Goal: Communication & Community: Answer question/provide support

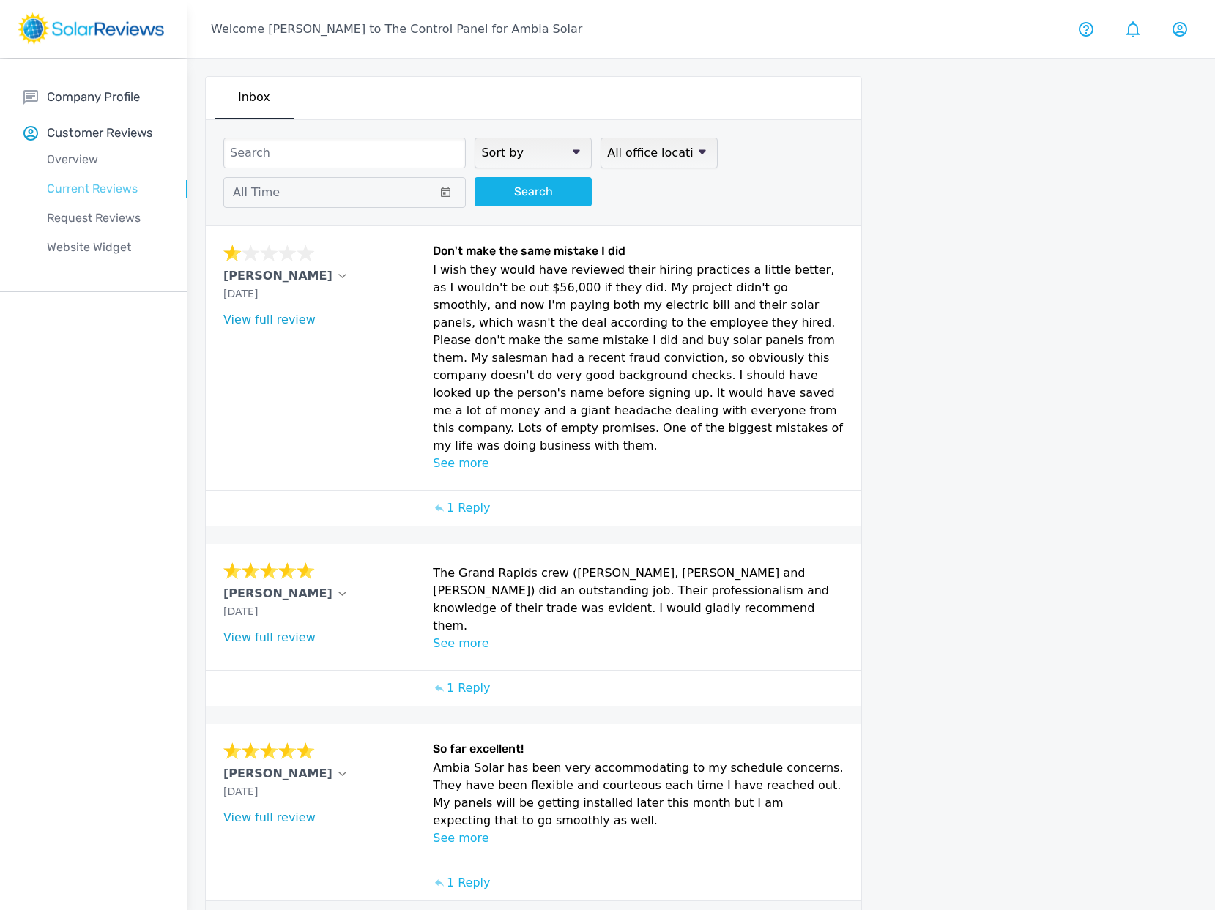
click at [104, 184] on p "Current Reviews" at bounding box center [105, 189] width 164 height 18
click at [102, 187] on p "Current Reviews" at bounding box center [105, 189] width 164 height 18
click at [565, 153] on select "Sort by newest oldest Rating: highest to lowest Rating: lowest to highest" at bounding box center [532, 153] width 117 height 31
select select "lowest"
click at [474, 138] on select "Sort by newest oldest Rating: highest to lowest Rating: lowest to highest" at bounding box center [532, 153] width 117 height 31
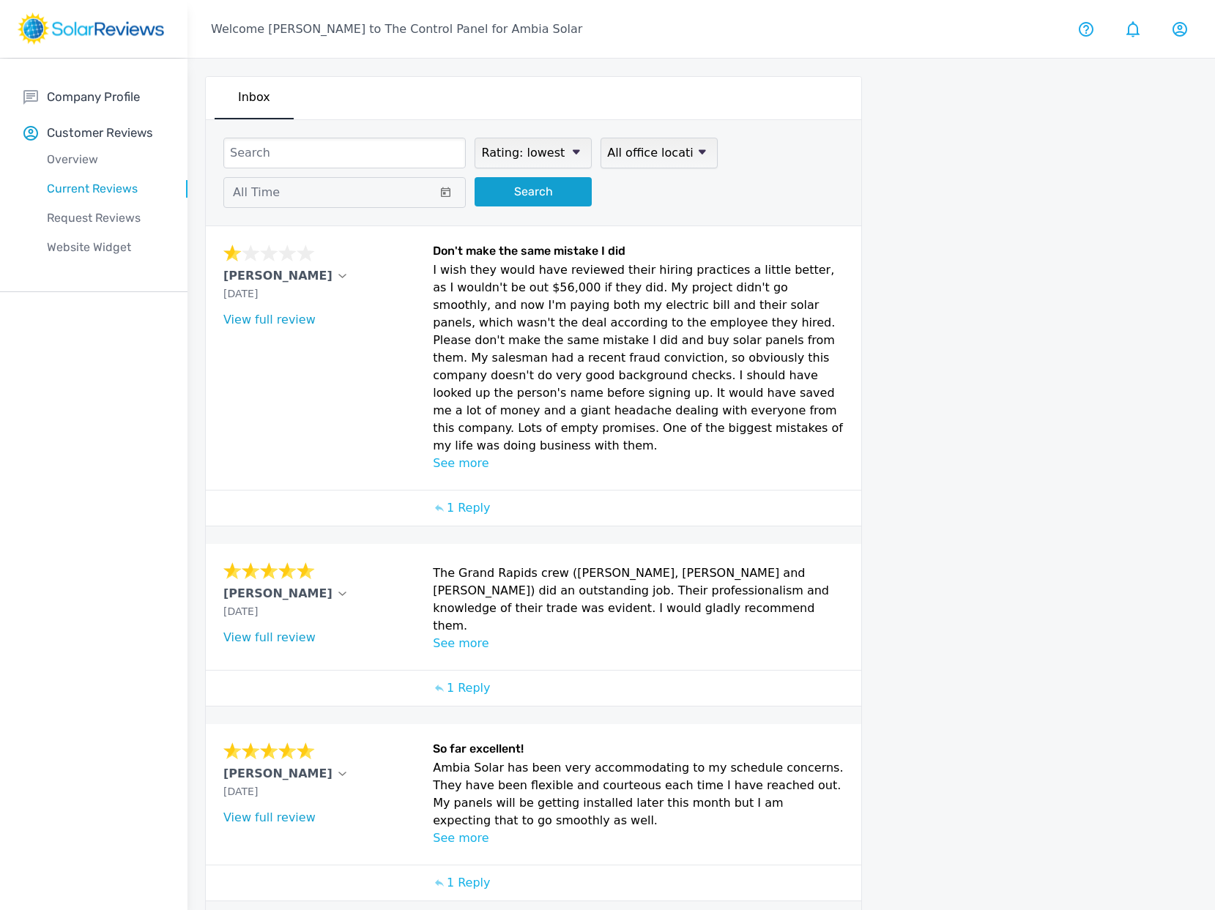
click at [507, 190] on button "Search" at bounding box center [532, 191] width 117 height 29
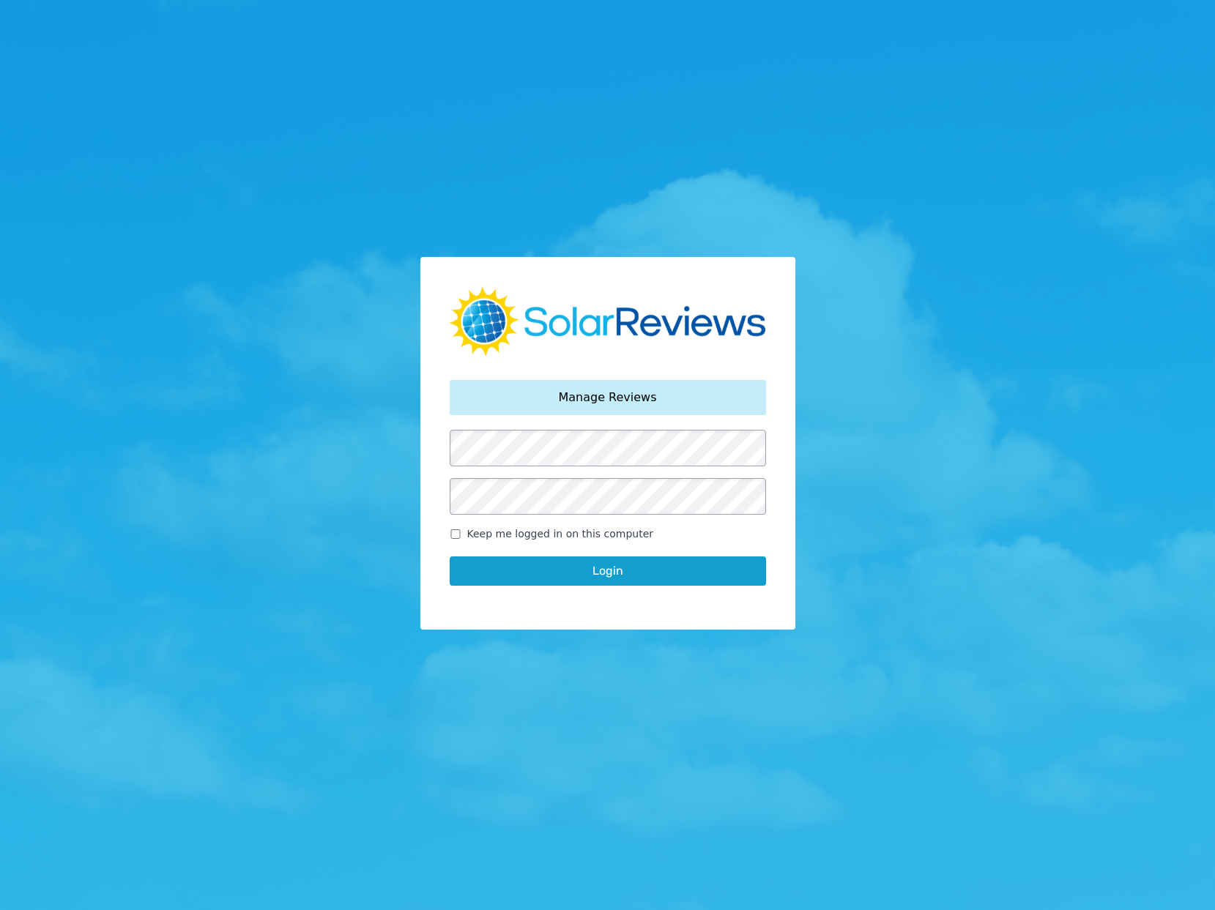
click at [351, 544] on div "Your password has been reset. Manage Reviews Keep me logged in on this computer…" at bounding box center [607, 455] width 1215 height 910
click at [602, 577] on button "Login" at bounding box center [608, 571] width 316 height 29
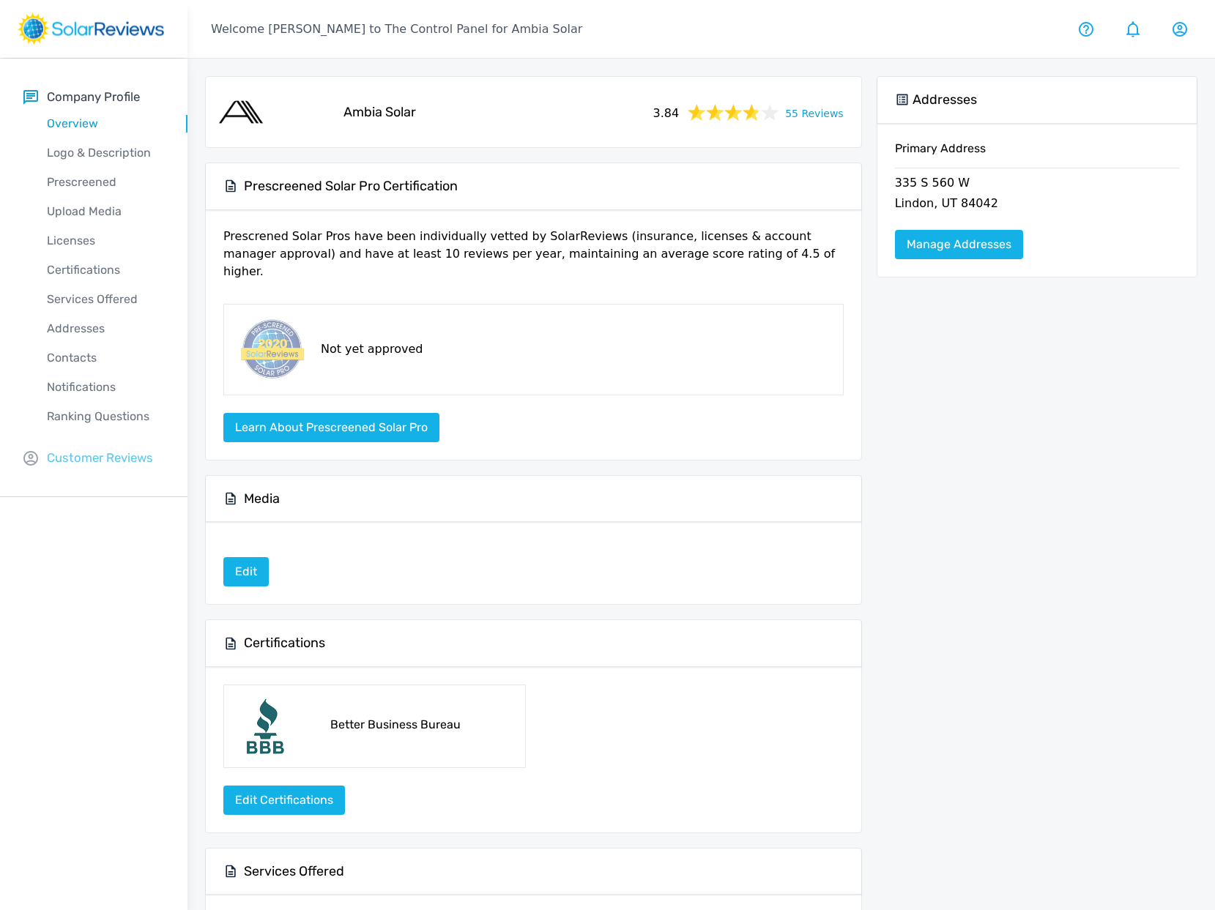
click at [63, 468] on div "Company Profile Overview Logo & Description Prescreened Upload Media Licenses C…" at bounding box center [93, 278] width 187 height 439
click at [68, 461] on p "Customer Reviews" at bounding box center [100, 458] width 106 height 18
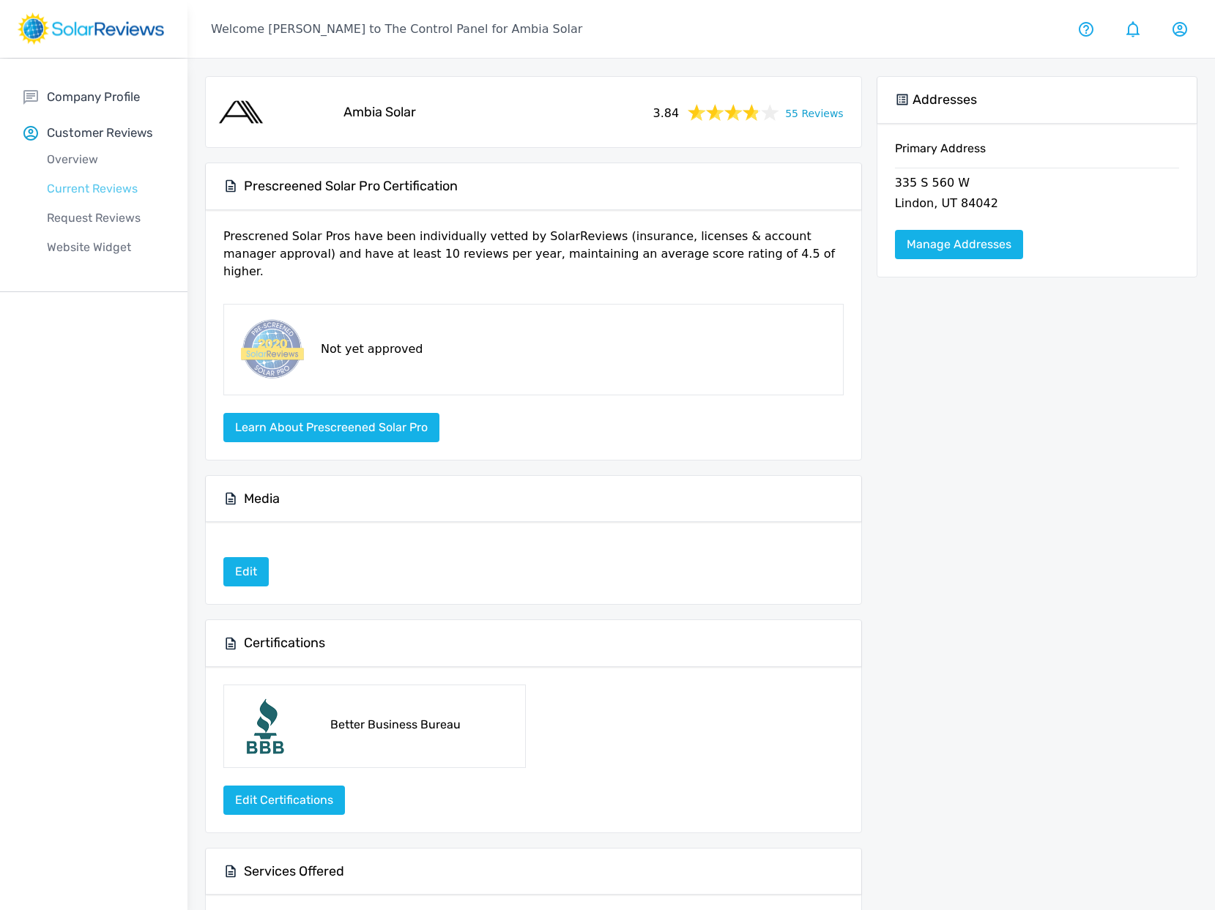
click at [85, 190] on p "Current Reviews" at bounding box center [105, 189] width 164 height 18
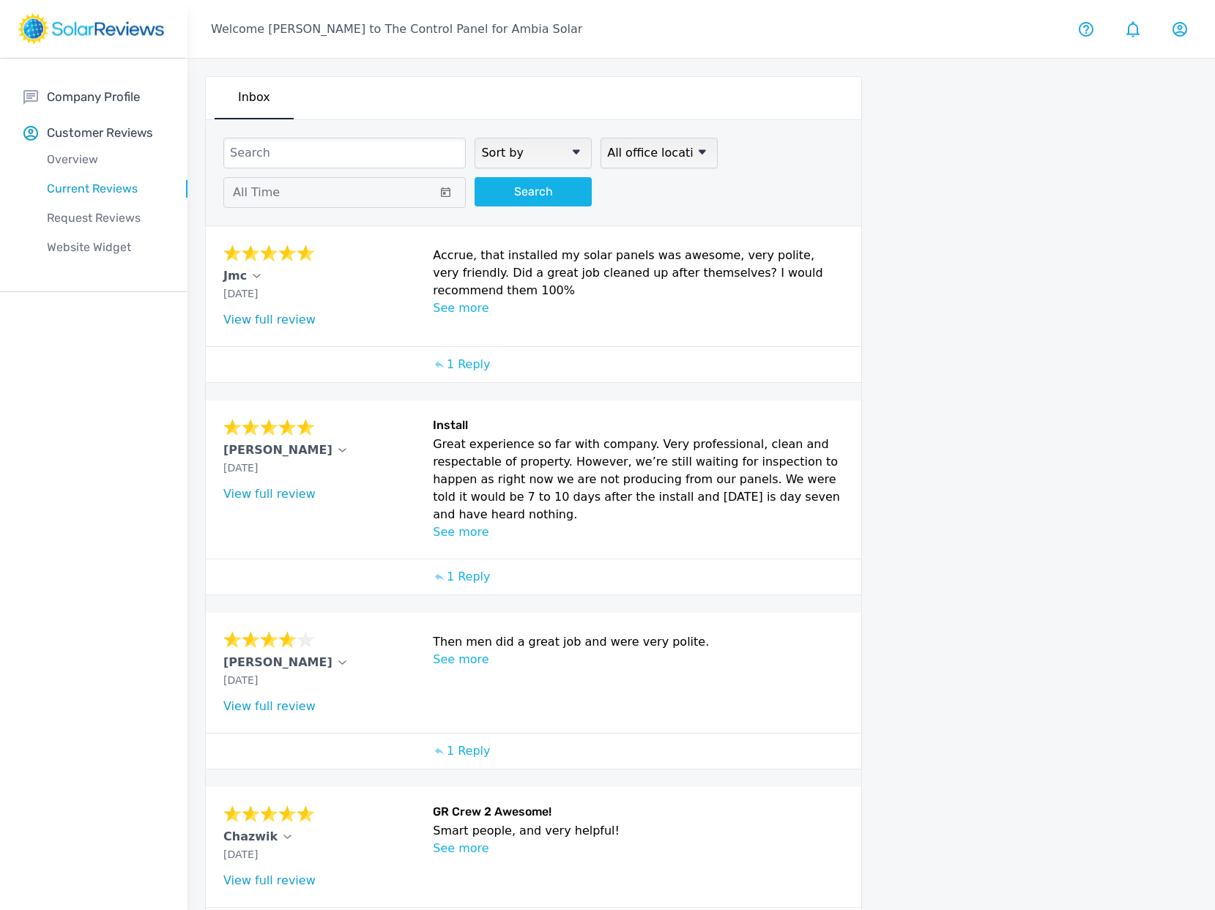
click at [291, 162] on input at bounding box center [344, 153] width 242 height 31
type input "james"
click at [554, 196] on button "Search" at bounding box center [532, 191] width 117 height 29
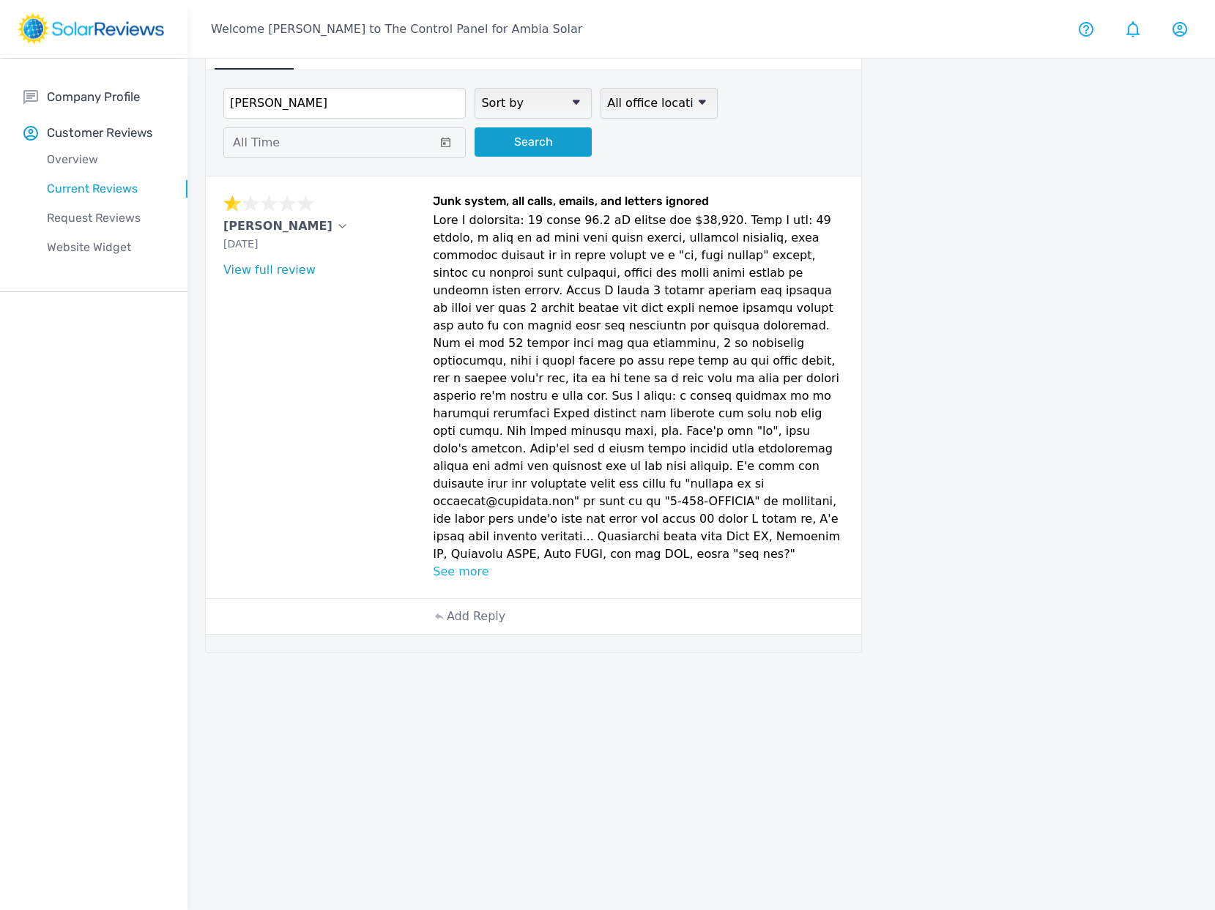
scroll to position [59, 0]
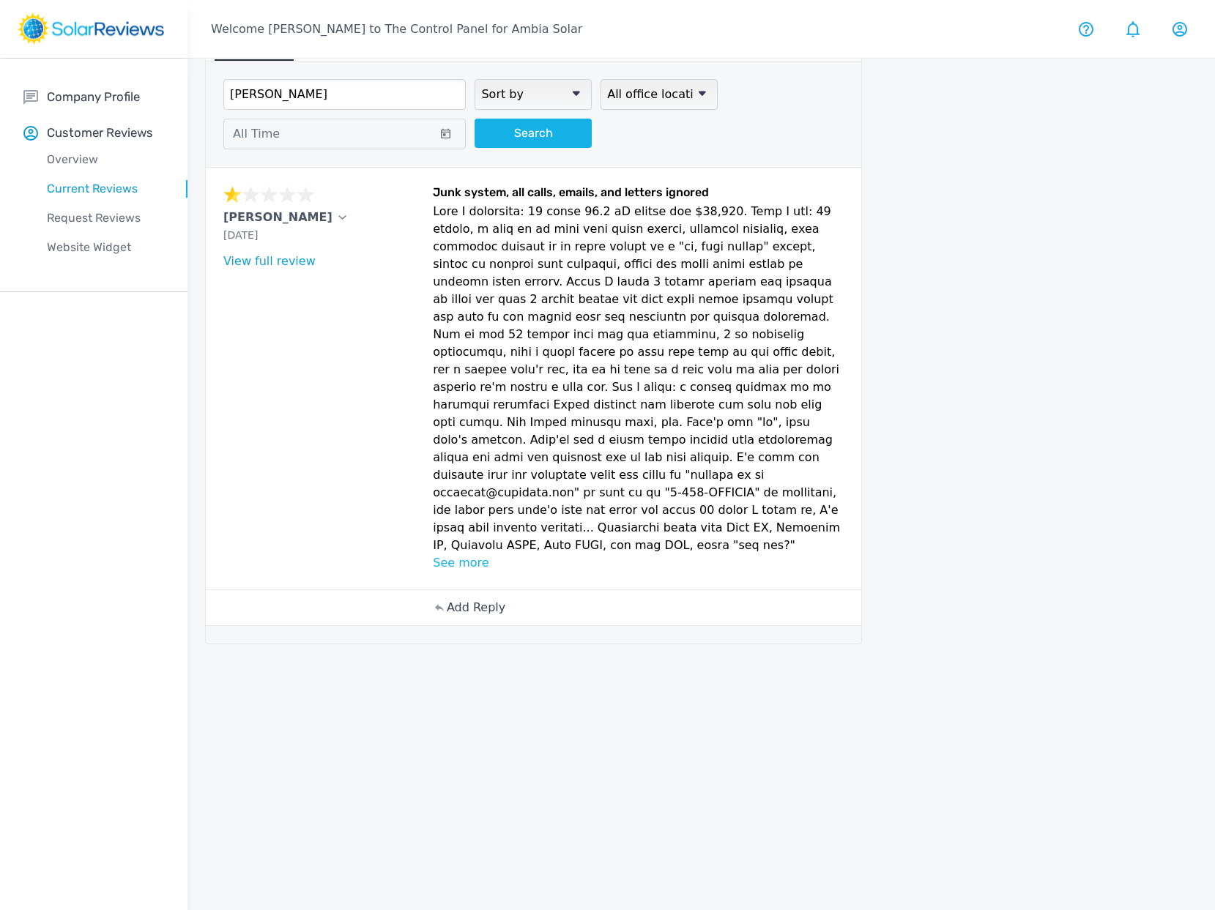
click at [476, 599] on p "Add Reply" at bounding box center [476, 608] width 59 height 18
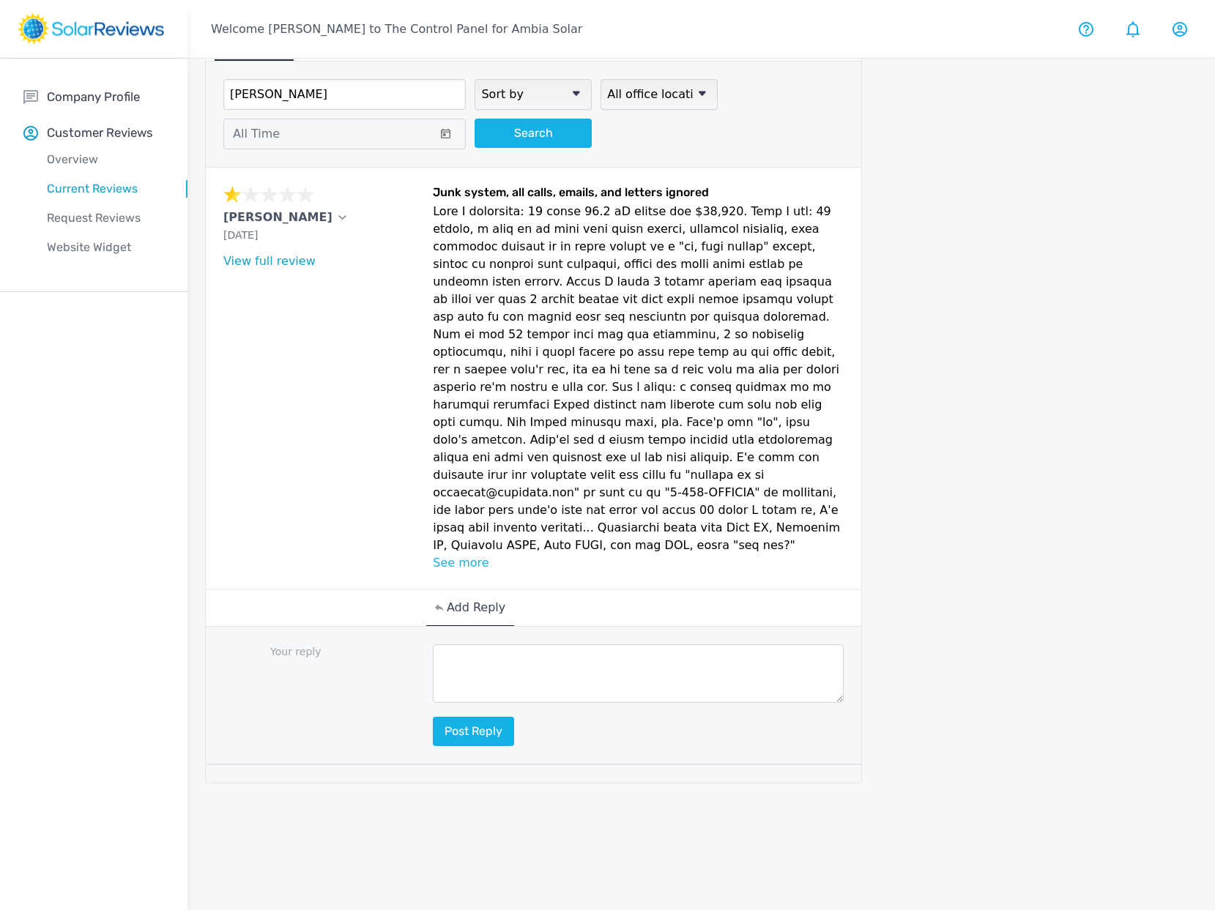
click at [474, 644] on textarea at bounding box center [638, 673] width 410 height 59
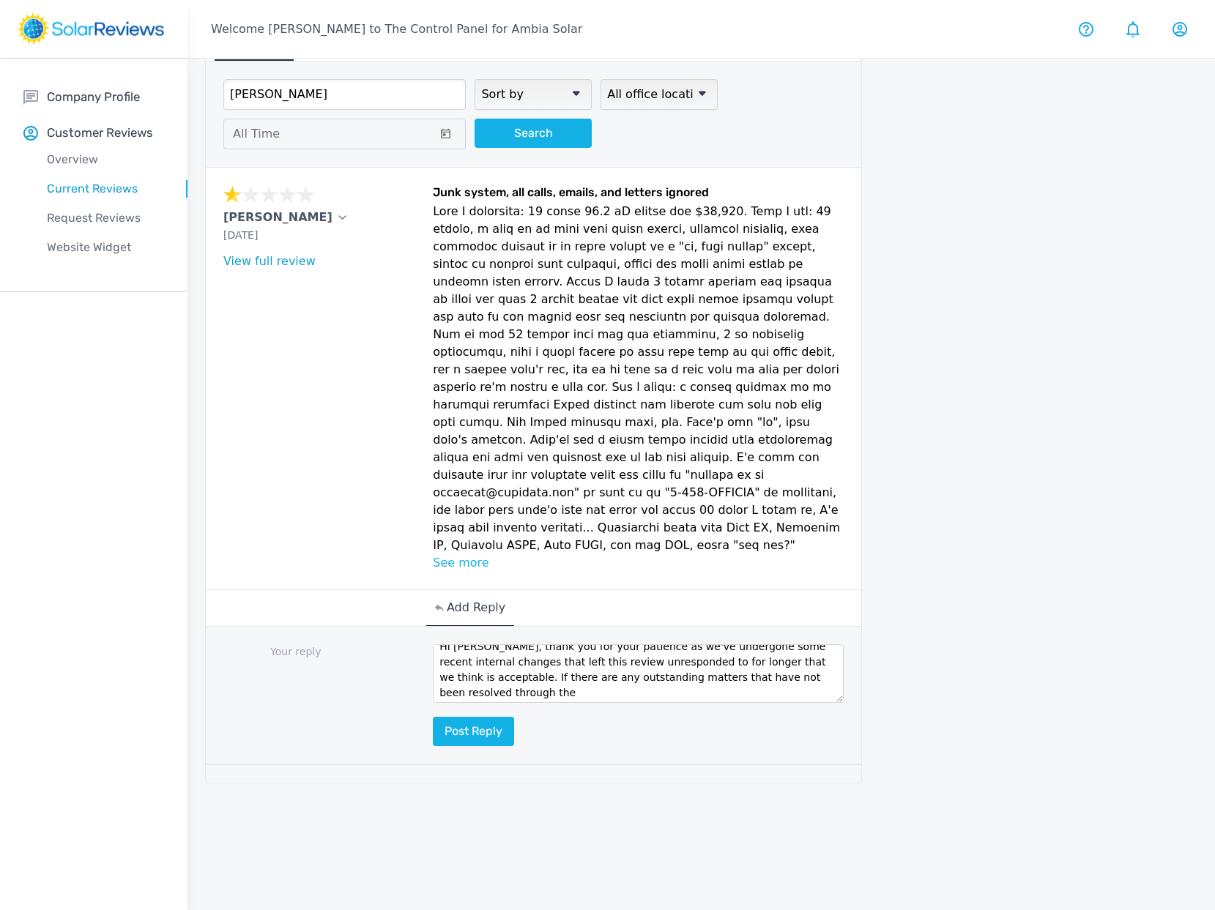
scroll to position [0, 0]
drag, startPoint x: 507, startPoint y: 662, endPoint x: 439, endPoint y: 610, distance: 86.3
click at [439, 644] on textarea "Hi James, thank you for your patience as we've undergone some recent internal c…" at bounding box center [638, 673] width 410 height 59
drag, startPoint x: 761, startPoint y: 508, endPoint x: 433, endPoint y: 211, distance: 442.2
click at [433, 211] on p at bounding box center [638, 378] width 410 height 351
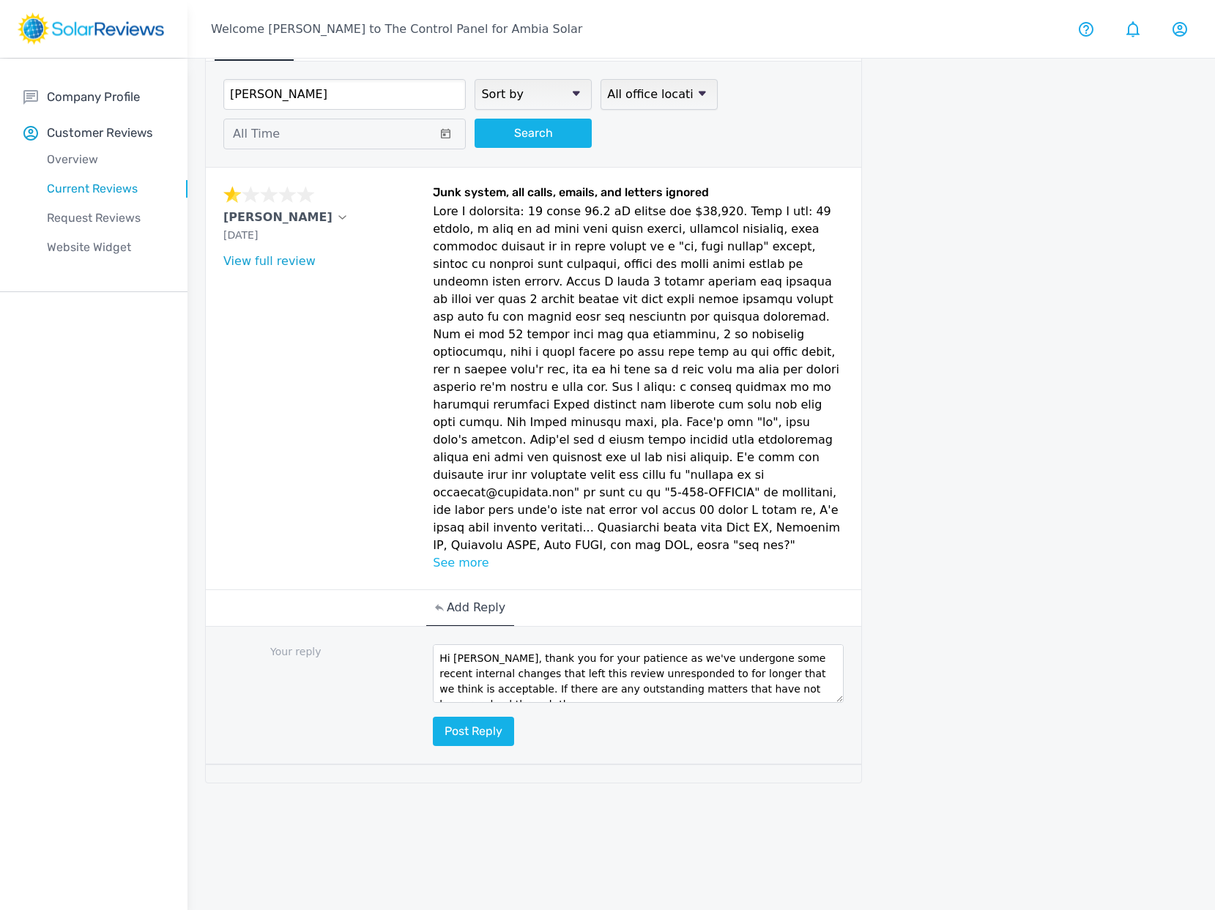
copy p "What I purchased: 34 panel 13.6 kW system for $63,000. What I got: 33 panels, a…"
click at [632, 644] on textarea "Hi James, thank you for your patience as we've undergone some recent internal c…" at bounding box center [638, 673] width 410 height 59
paste textarea "Thank you for your patience. We sincerely apologize that your review went unres…"
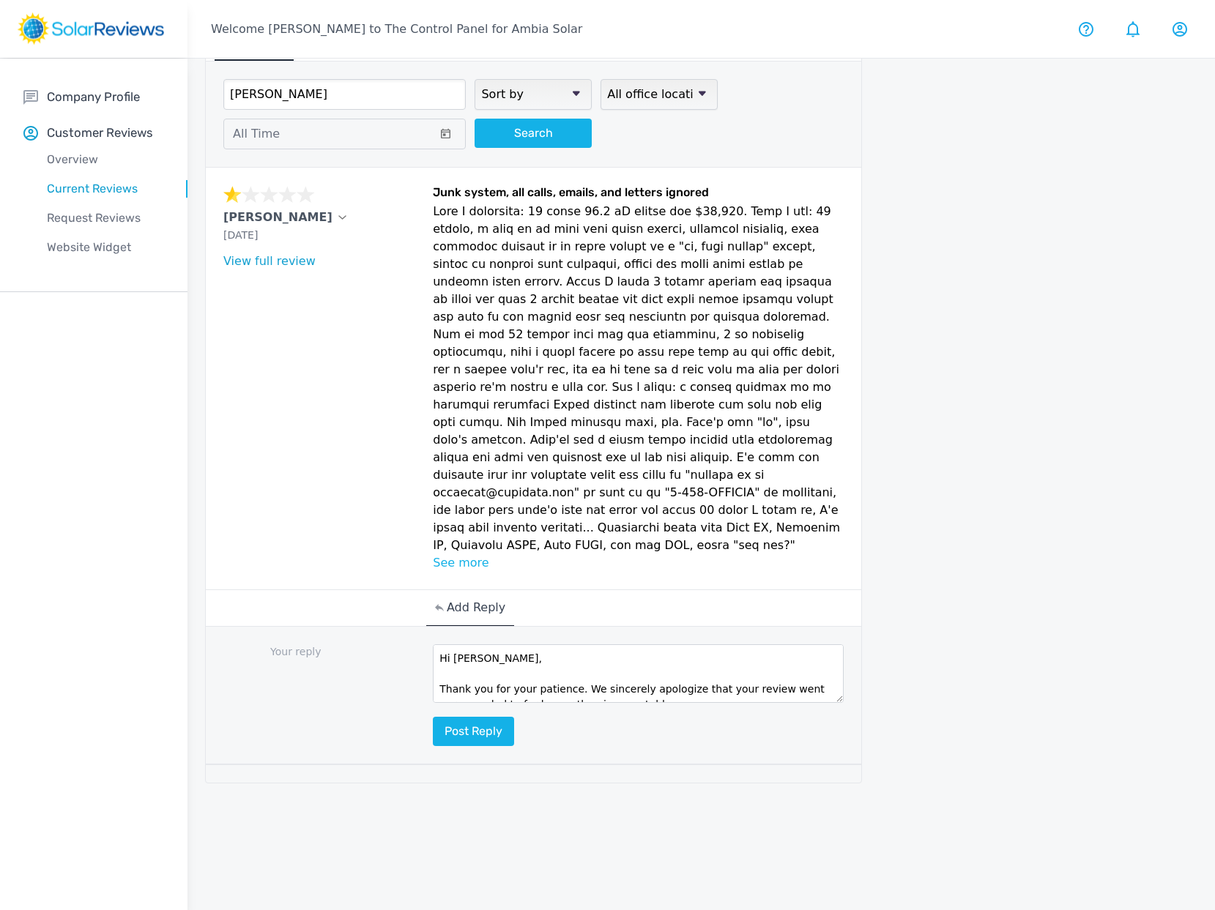
scroll to position [9, 0]
drag, startPoint x: 442, startPoint y: 644, endPoint x: 480, endPoint y: 644, distance: 38.8
click at [441, 644] on textarea "Hi James, Thank you for your patience. We sincerely apologize that your review …" at bounding box center [638, 673] width 410 height 59
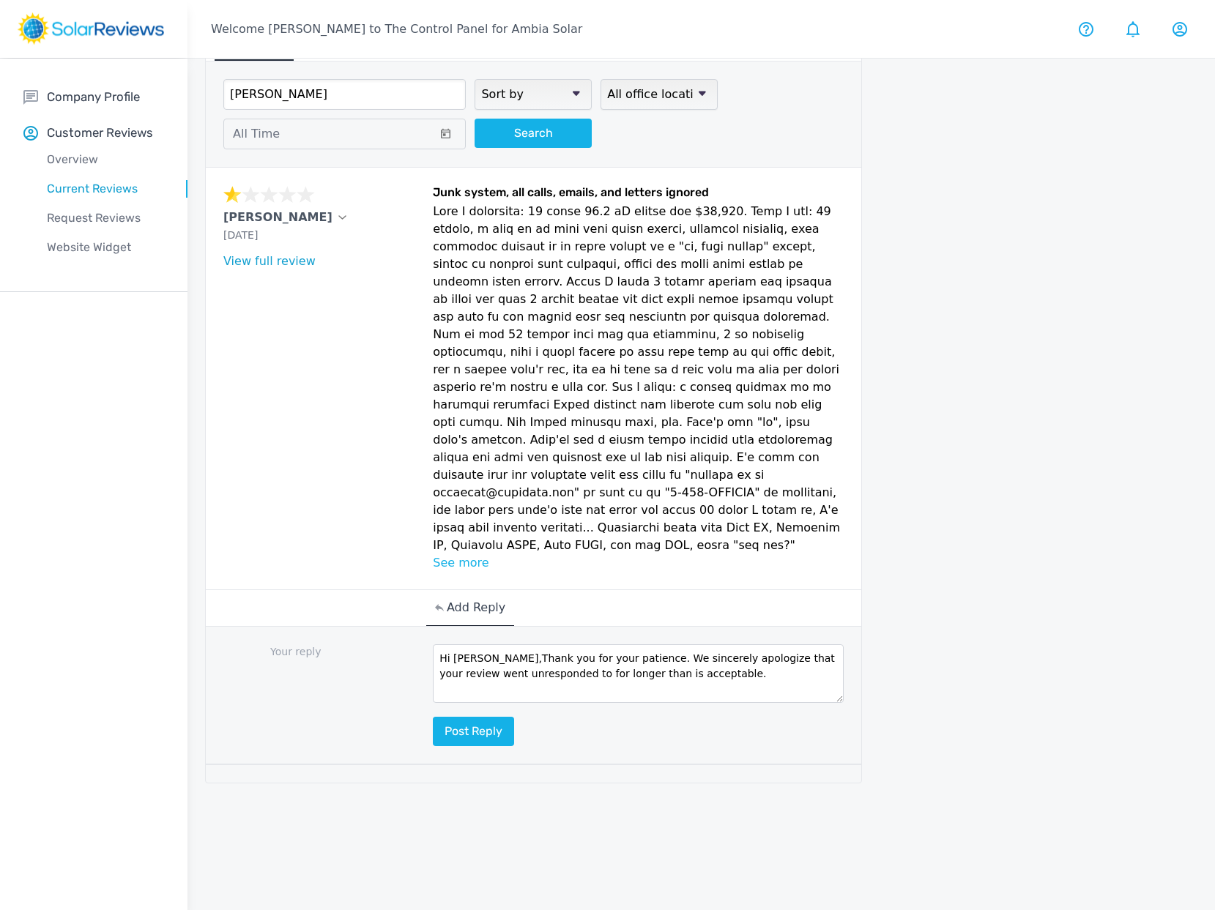
scroll to position [0, 0]
click at [656, 644] on textarea "Hi James. Thank you for your patience. We sincerely apologize that your review …" at bounding box center [638, 673] width 410 height 59
paste textarea "If there are outstanding matters that have not yet been resolved to your satisf…"
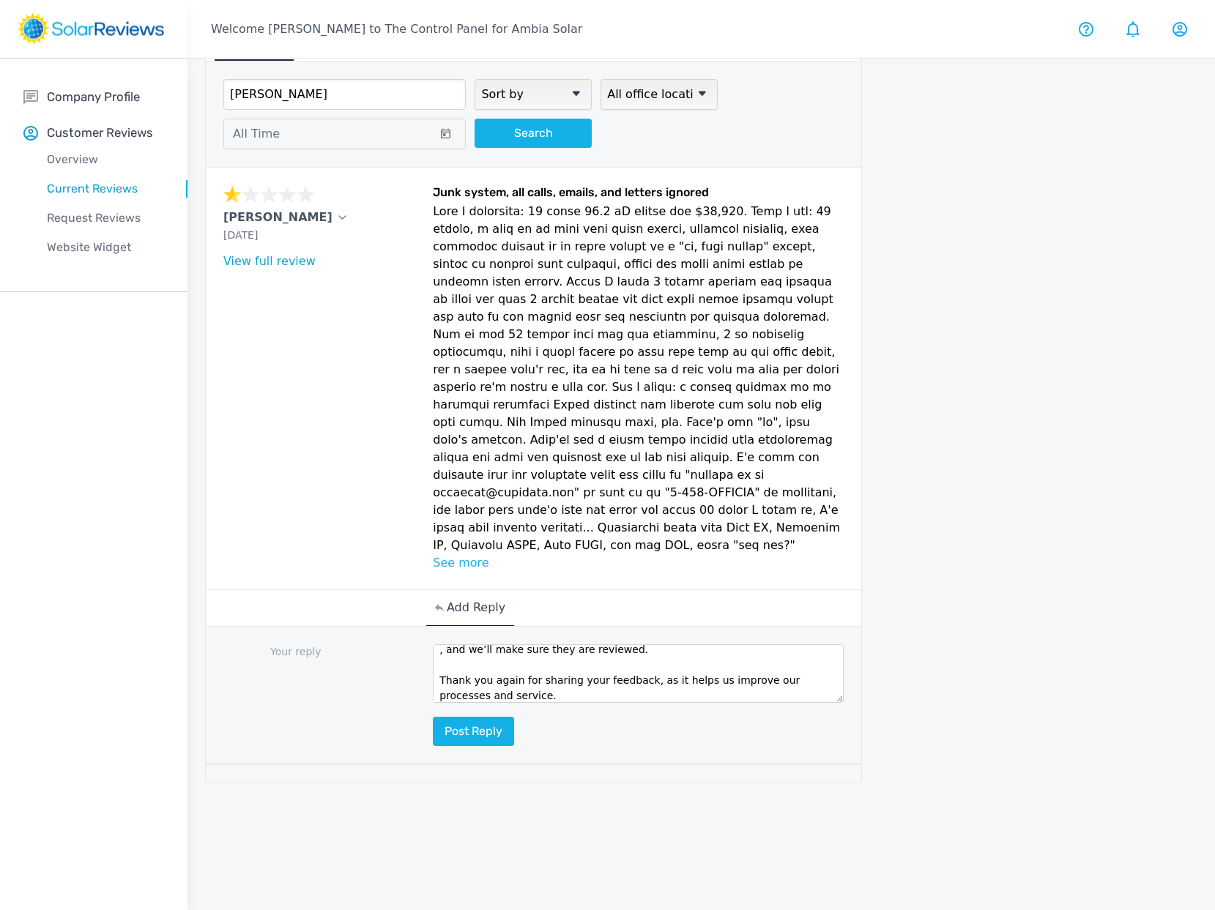
click at [667, 647] on textarea "Hi James. Thank you for your patience. We sincerely apologize that your review …" at bounding box center [638, 673] width 410 height 59
click at [440, 647] on textarea "Hi James. Thank you for your patience. We sincerely apologize that your review …" at bounding box center [638, 673] width 410 height 59
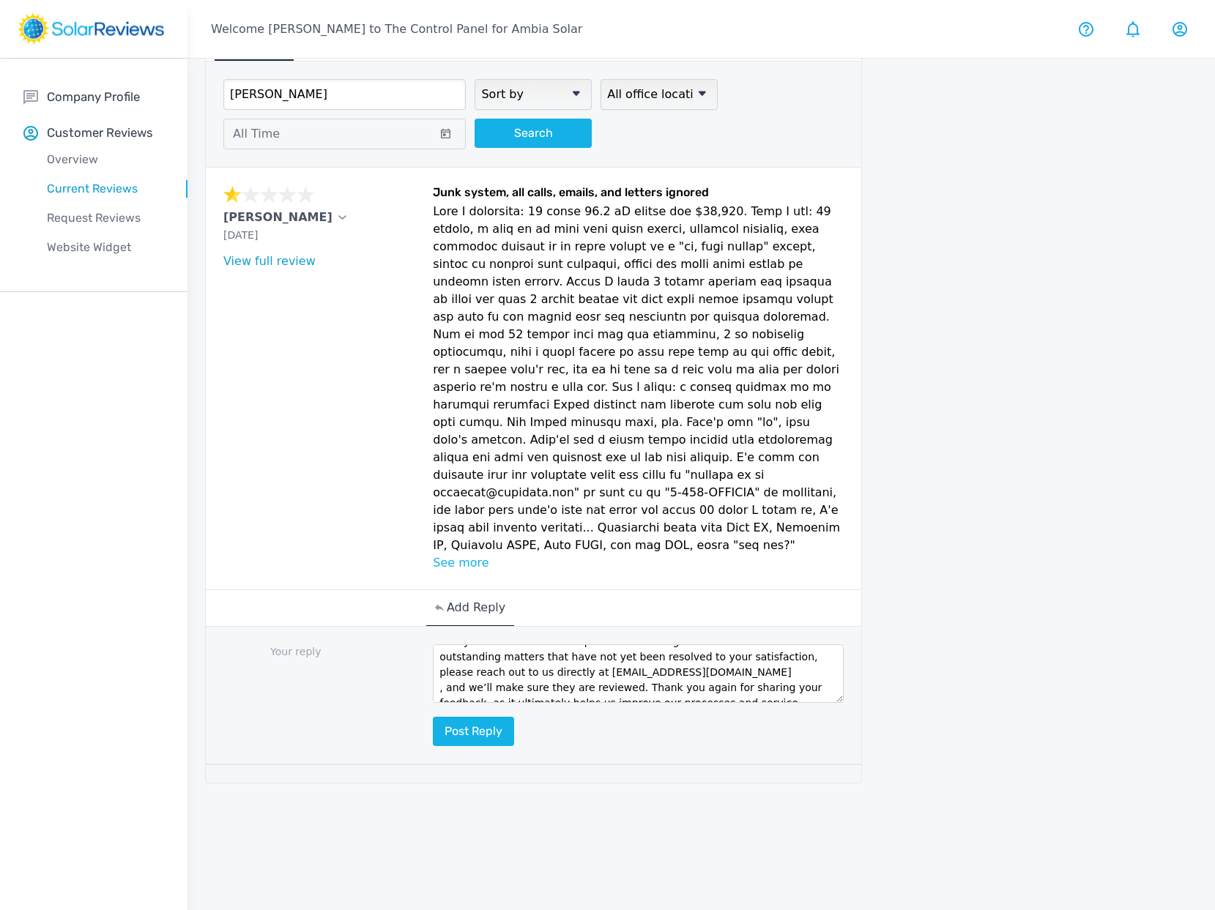
scroll to position [36, 0]
drag, startPoint x: 439, startPoint y: 652, endPoint x: 455, endPoint y: 646, distance: 16.5
click at [439, 652] on textarea "Hi James. Thank you for your patience. We sincerely apologize that your review …" at bounding box center [638, 673] width 410 height 59
click at [499, 644] on textarea "Hi James. Thank you for your patience. We sincerely apologize that your review …" at bounding box center [638, 673] width 410 height 59
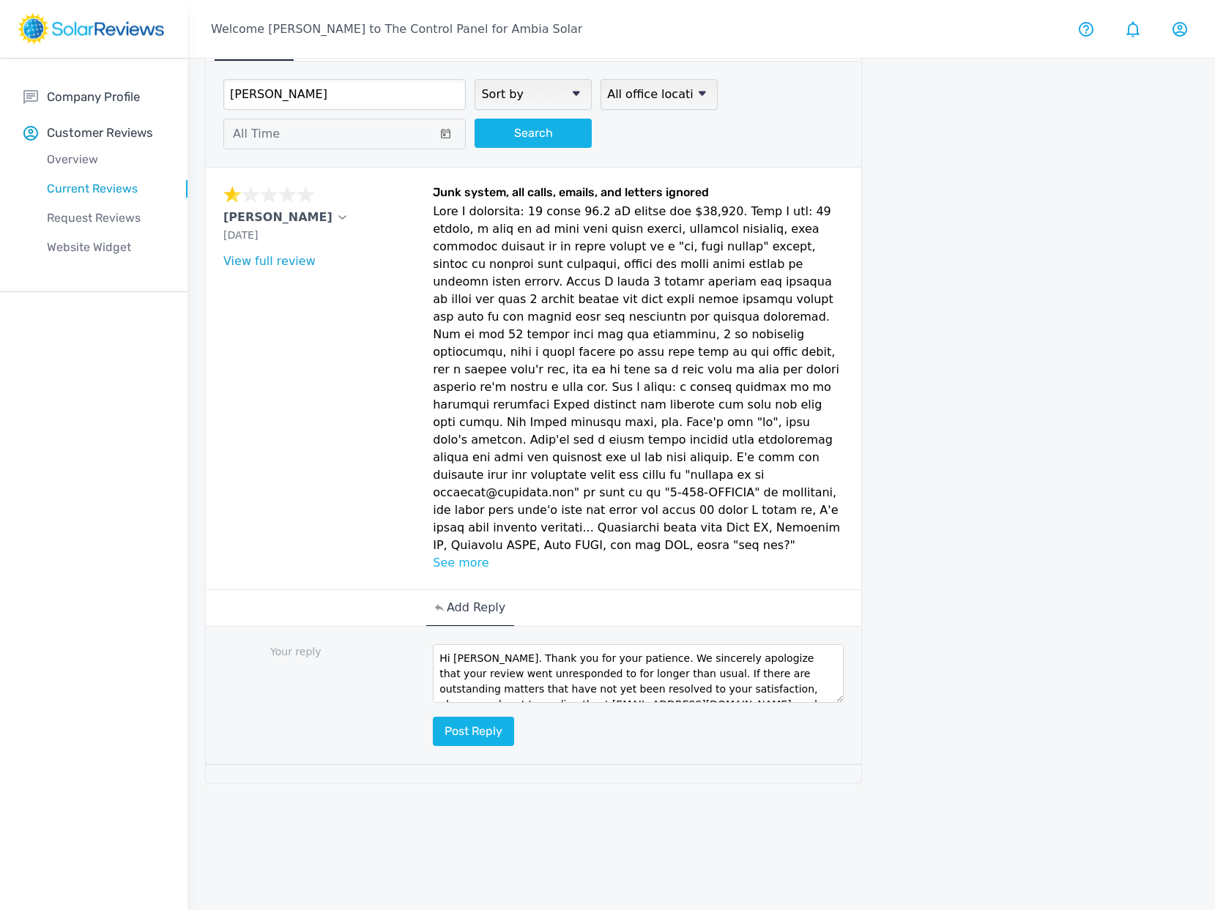
click at [491, 644] on textarea "Hi James. Thank you for your patience. We sincerely apologize that your review …" at bounding box center [638, 673] width 410 height 59
drag, startPoint x: 660, startPoint y: 634, endPoint x: 526, endPoint y: 641, distance: 133.4
click at [526, 644] on textarea "Hi James. Thank you for your patience. We sincerely apologize that your review …" at bounding box center [638, 673] width 410 height 59
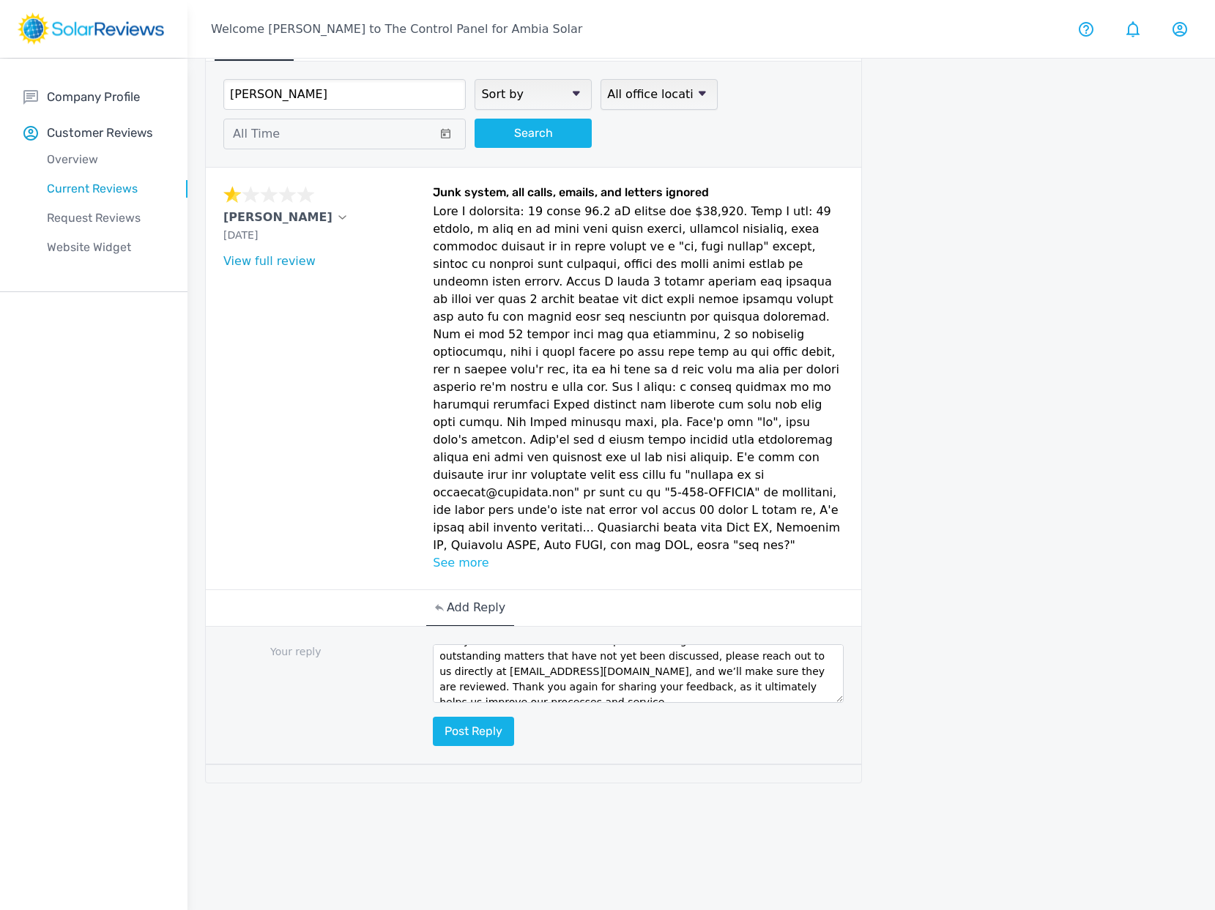
scroll to position [47, 0]
type textarea "Hi James. Thank you for your patience. We sincerely apologize that your review …"
click at [475, 717] on button "Post reply" at bounding box center [473, 731] width 81 height 29
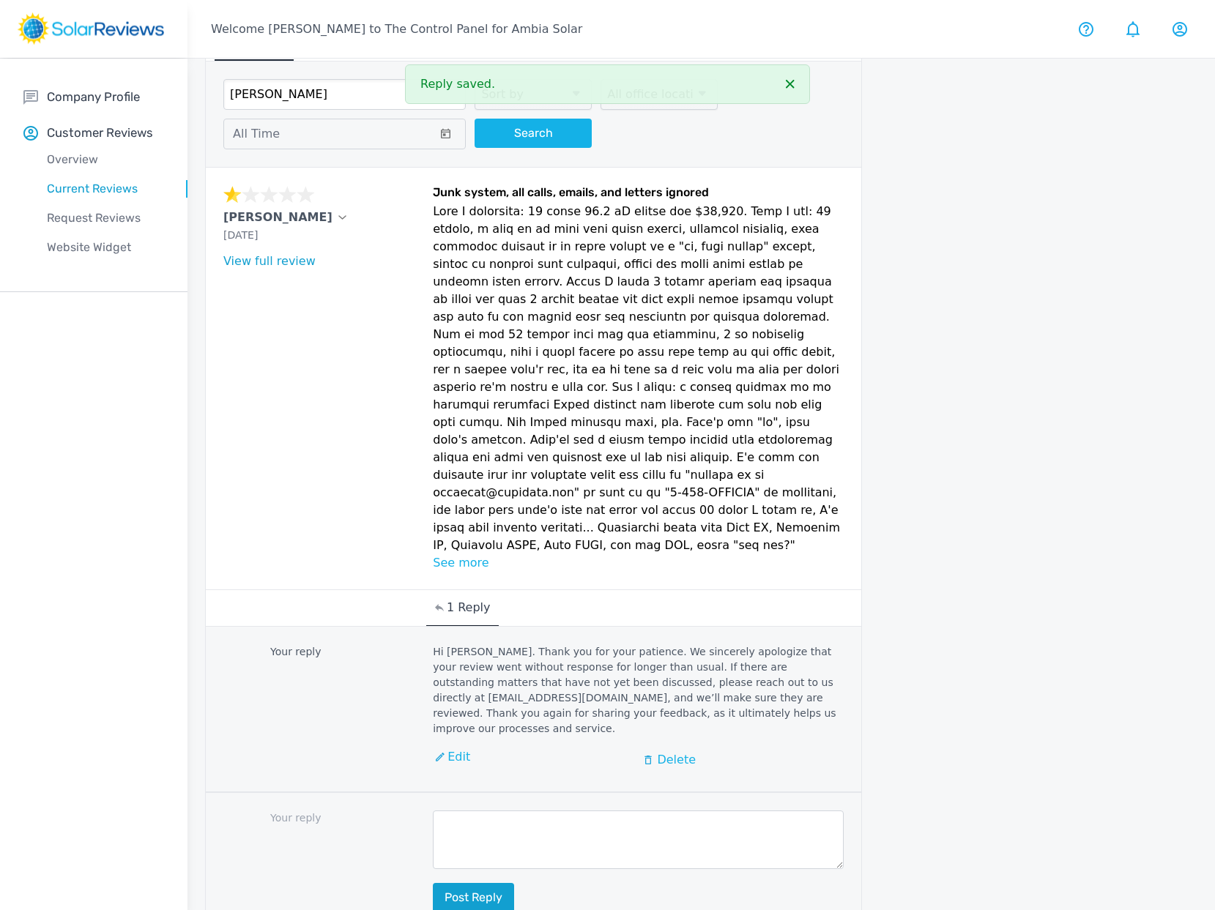
scroll to position [0, 0]
